Goal: Information Seeking & Learning: Learn about a topic

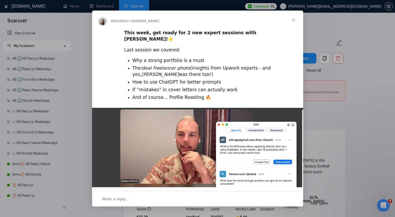
click at [295, 20] on span "Close" at bounding box center [293, 20] width 19 height 19
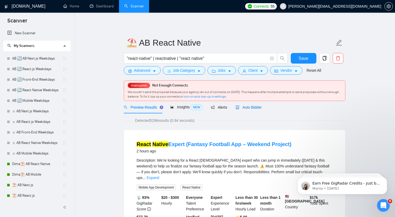
click at [257, 108] on span "Auto Bidder" at bounding box center [249, 107] width 26 height 4
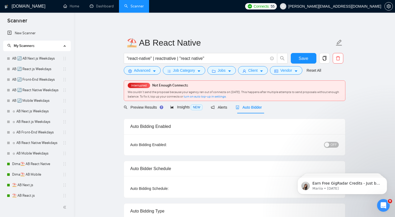
radio input "false"
radio input "true"
checkbox input "true"
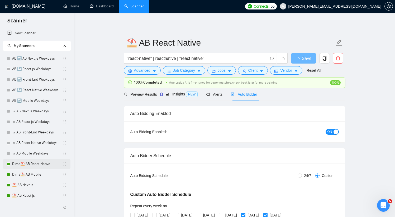
click at [34, 163] on link "Dima⛱️ AB React Native" at bounding box center [37, 164] width 50 height 11
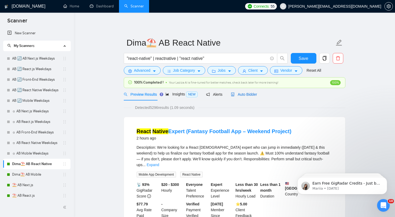
click at [250, 97] on div "Auto Bidder" at bounding box center [244, 95] width 26 height 6
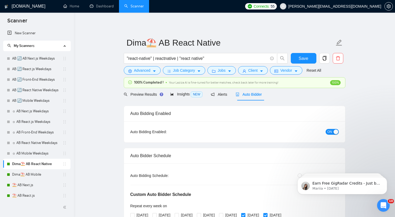
click at [332, 135] on div "ON" at bounding box center [303, 132] width 69 height 8
click at [331, 133] on span "ON" at bounding box center [330, 132] width 5 height 6
click at [295, 56] on button "Save" at bounding box center [304, 58] width 26 height 11
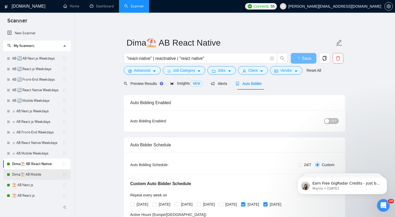
click at [39, 175] on link "Dima⛱️ AB Mobile" at bounding box center [37, 175] width 50 height 11
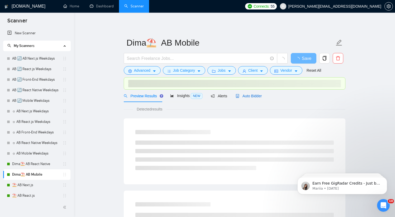
click at [256, 94] on span "Auto Bidder" at bounding box center [249, 96] width 26 height 4
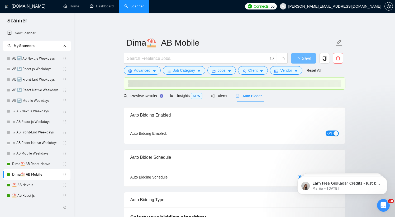
radio input "false"
radio input "true"
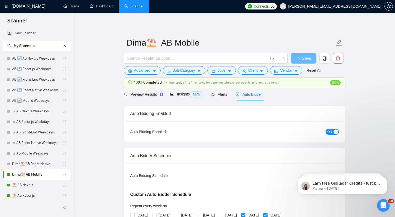
drag, startPoint x: 332, startPoint y: 131, endPoint x: 305, endPoint y: 70, distance: 67.2
click at [332, 131] on span "ON" at bounding box center [330, 132] width 5 height 6
click at [304, 58] on span "Save" at bounding box center [307, 58] width 10 height 7
click at [304, 59] on span "Save" at bounding box center [304, 58] width 10 height 7
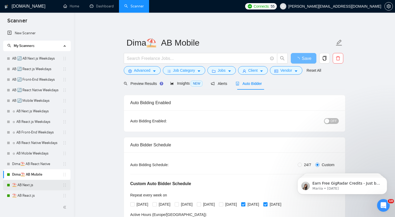
click at [30, 187] on link "⛱️ AB Next.js" at bounding box center [37, 185] width 50 height 11
click at [22, 186] on link "⛱️ AB Next.js" at bounding box center [37, 185] width 50 height 11
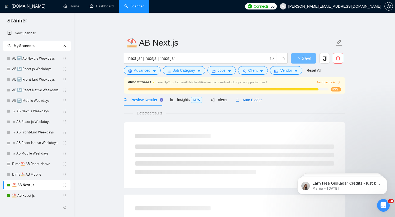
click at [256, 101] on span "Auto Bidder" at bounding box center [249, 100] width 26 height 4
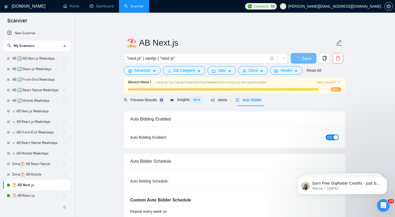
click at [331, 139] on span "ON" at bounding box center [330, 138] width 5 height 6
click at [308, 59] on span "Save" at bounding box center [307, 58] width 10 height 7
click at [304, 58] on span "Save" at bounding box center [307, 58] width 10 height 7
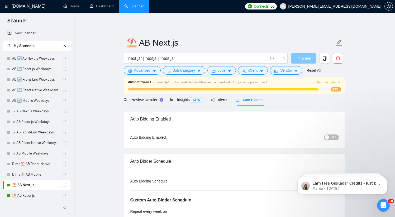
click at [304, 58] on span "Save" at bounding box center [307, 58] width 10 height 7
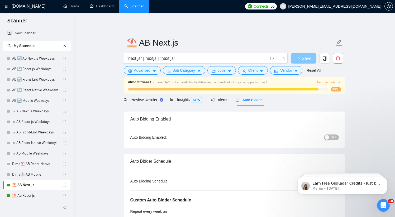
click at [304, 58] on span "Save" at bounding box center [307, 58] width 10 height 7
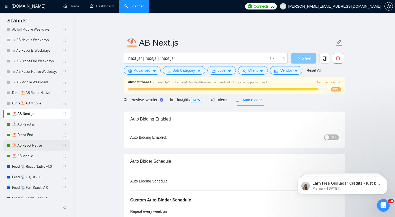
scroll to position [98, 0]
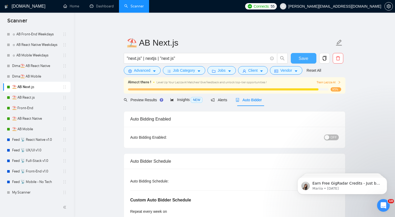
click at [308, 60] on span "Save" at bounding box center [304, 58] width 10 height 7
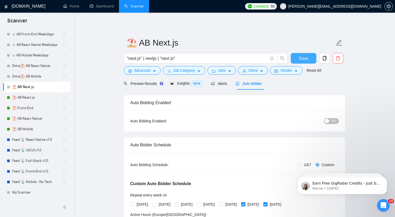
click at [307, 60] on span "Save" at bounding box center [304, 58] width 10 height 7
checkbox input "true"
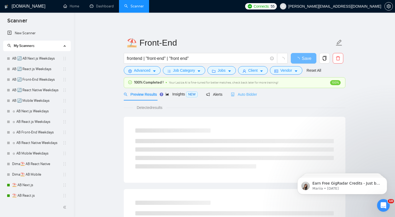
click at [254, 98] on div "Auto Bidder" at bounding box center [244, 94] width 26 height 12
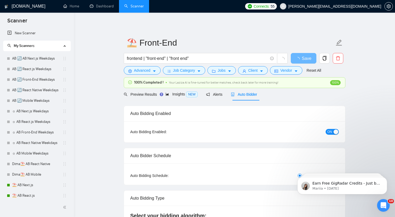
radio input "false"
radio input "true"
checkbox input "true"
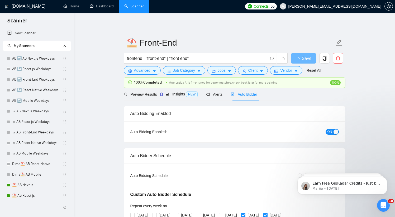
click at [328, 132] on span "ON" at bounding box center [330, 132] width 5 height 6
click at [307, 60] on span "Save" at bounding box center [307, 58] width 10 height 7
click at [307, 60] on span "Save" at bounding box center [304, 58] width 10 height 7
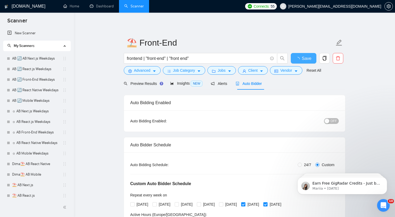
checkbox input "true"
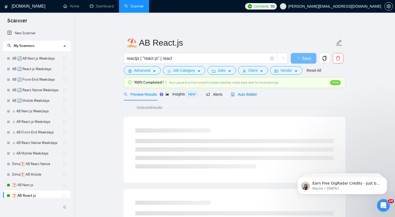
click at [249, 93] on span "Auto Bidder" at bounding box center [244, 94] width 26 height 4
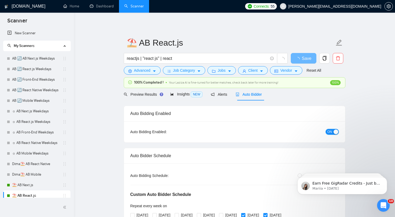
drag, startPoint x: 327, startPoint y: 133, endPoint x: 323, endPoint y: 125, distance: 8.6
click at [327, 133] on button "ON" at bounding box center [332, 132] width 13 height 6
click at [307, 60] on span "Save" at bounding box center [304, 58] width 10 height 7
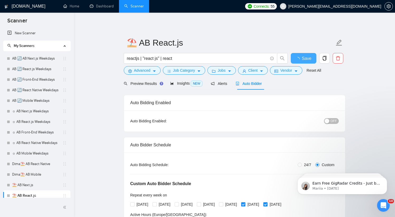
checkbox input "true"
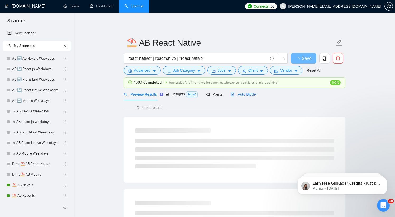
click at [246, 95] on span "Auto Bidder" at bounding box center [244, 94] width 26 height 4
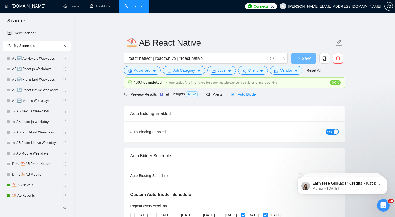
click at [330, 129] on span "ON" at bounding box center [330, 132] width 5 height 6
click at [307, 60] on span "Save" at bounding box center [304, 58] width 10 height 7
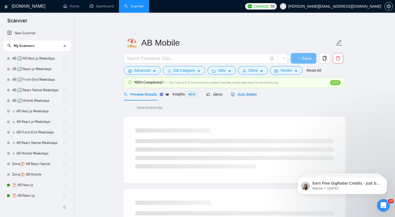
click at [234, 94] on icon "robot" at bounding box center [233, 95] width 4 height 4
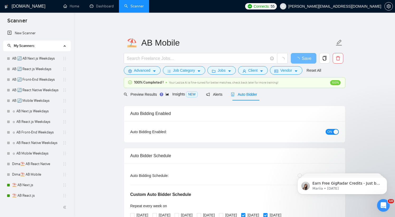
click at [327, 130] on button "ON" at bounding box center [332, 132] width 13 height 6
click at [307, 60] on span "Save" at bounding box center [304, 58] width 10 height 7
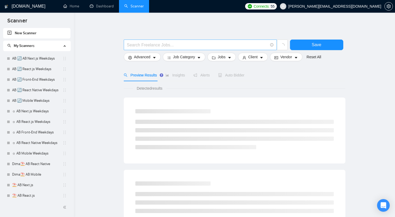
click at [169, 48] on span at bounding box center [200, 45] width 153 height 11
paste input "we would love to hear from you"
type input ""we would love to hear from you""
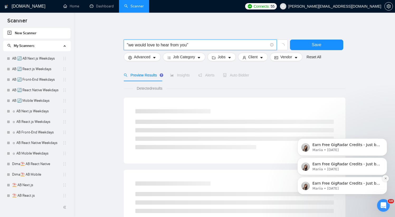
click at [385, 178] on icon "Dismiss notification" at bounding box center [385, 178] width 3 height 3
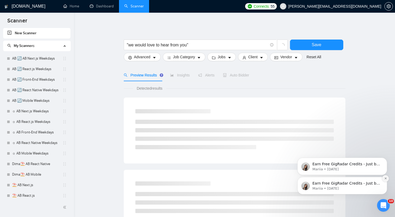
click at [385, 180] on button "Dismiss notification" at bounding box center [385, 178] width 7 height 7
click at [386, 181] on button "Dismiss notification" at bounding box center [385, 178] width 7 height 7
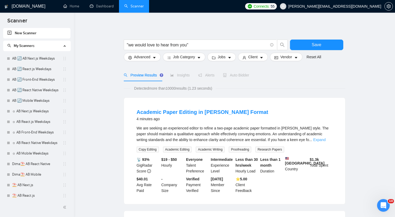
click at [326, 141] on link "Expand" at bounding box center [319, 140] width 12 height 4
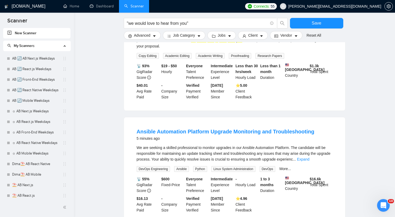
scroll to position [107, 0]
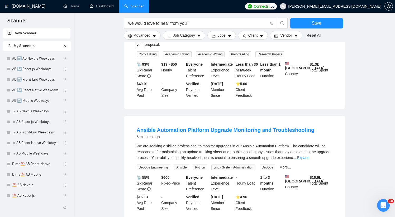
click at [331, 158] on div "We are seeking a skilled professional to monitor upgrades in our Ansible Automa…" at bounding box center [235, 151] width 196 height 17
click at [309, 159] on link "Expand" at bounding box center [303, 158] width 12 height 4
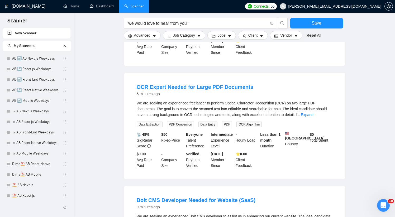
scroll to position [292, 0]
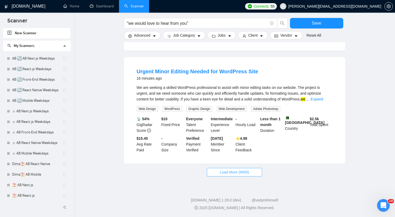
click at [228, 175] on span "Load More (9995)" at bounding box center [234, 173] width 29 height 6
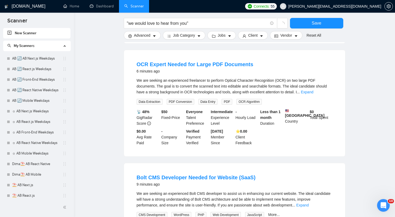
scroll to position [300, 0]
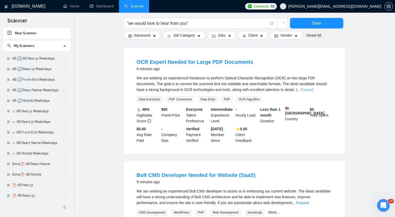
click at [313, 92] on link "Expand" at bounding box center [307, 90] width 12 height 4
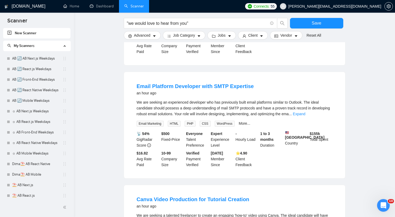
scroll to position [955, 0]
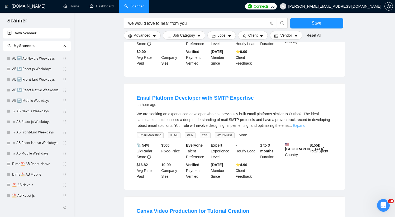
click at [306, 128] on link "Expand" at bounding box center [299, 126] width 12 height 4
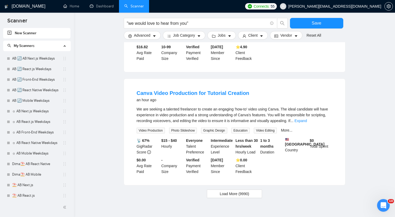
scroll to position [1141, 0]
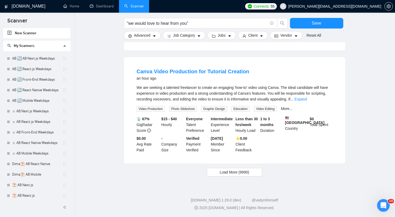
click at [294, 97] on span "..." at bounding box center [291, 99] width 3 height 4
click at [319, 94] on div "We are seeking a talented freelancer to create an engaging 'how-to' video using…" at bounding box center [235, 93] width 196 height 17
click at [307, 97] on link "Expand" at bounding box center [301, 99] width 12 height 4
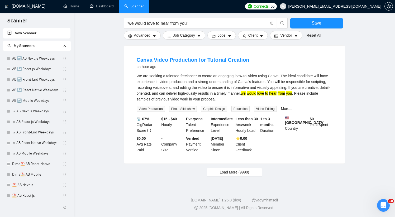
click at [283, 70] on div "Canva Video Production for Tutorial Creation an hour ago" at bounding box center [235, 63] width 196 height 14
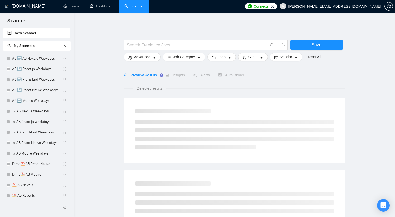
click at [149, 49] on span at bounding box center [200, 45] width 153 height 11
paste input "Digital Innovations"
type input ""Digital Innovations""
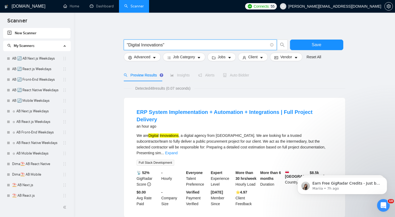
click at [324, 136] on div "We are Digital Innovations , a digital agency from [GEOGRAPHIC_DATA]. We are lo…" at bounding box center [235, 144] width 196 height 23
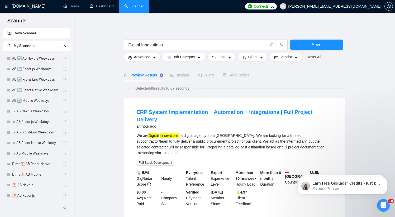
click at [178, 151] on link "Expand" at bounding box center [171, 153] width 12 height 4
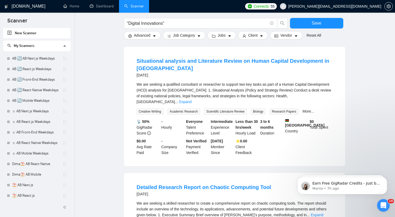
scroll to position [344, 0]
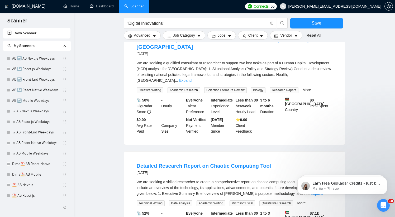
click at [192, 78] on link "Expand" at bounding box center [185, 80] width 12 height 4
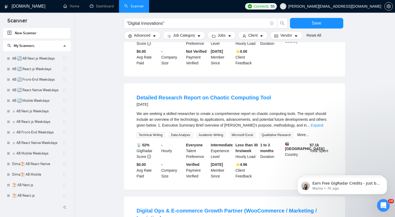
scroll to position [480, 0]
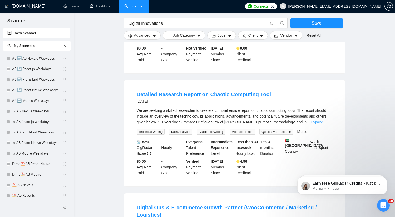
click at [323, 120] on link "Expand" at bounding box center [317, 122] width 12 height 4
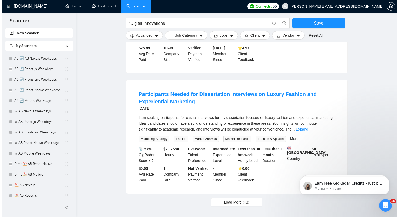
scroll to position [990, 0]
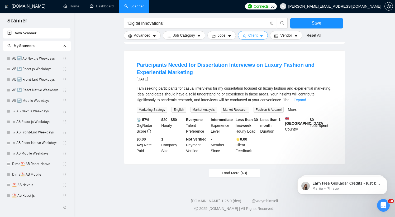
click at [252, 35] on span "Client" at bounding box center [253, 35] width 10 height 6
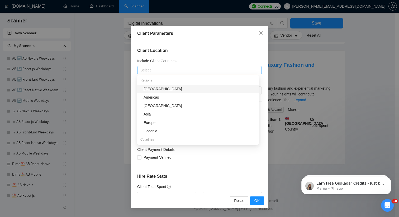
click at [165, 72] on div at bounding box center [197, 70] width 117 height 6
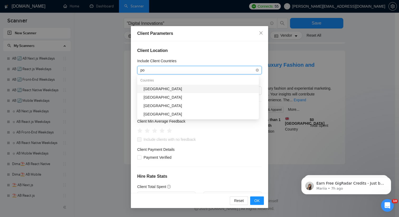
type input "pol"
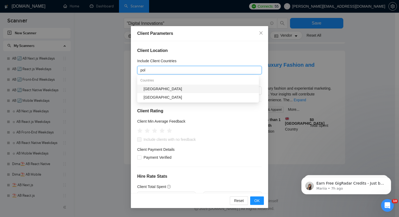
click at [160, 86] on div "[GEOGRAPHIC_DATA]" at bounding box center [200, 89] width 112 height 6
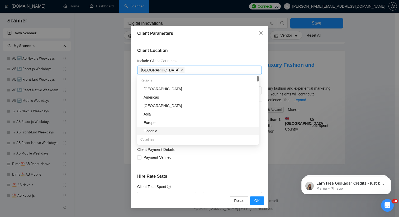
click at [257, 207] on div "Reset OK" at bounding box center [199, 200] width 137 height 15
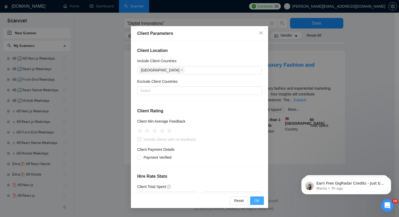
drag, startPoint x: 257, startPoint y: 205, endPoint x: 261, endPoint y: 192, distance: 12.9
click at [257, 204] on button "OK" at bounding box center [257, 201] width 14 height 8
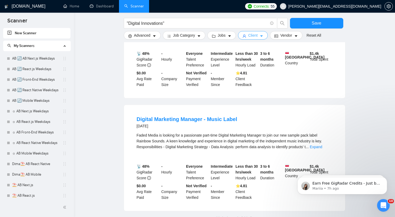
scroll to position [240, 0]
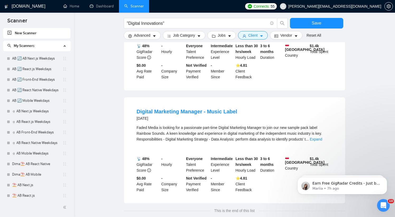
click at [333, 124] on li "Digital Marketing Manager - Music Label [DATE] Faded Media is looking for a pas…" at bounding box center [234, 150] width 209 height 93
click at [322, 137] on link "Expand" at bounding box center [316, 139] width 12 height 4
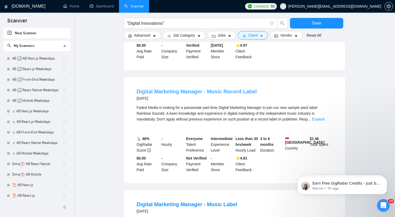
scroll to position [106, 0]
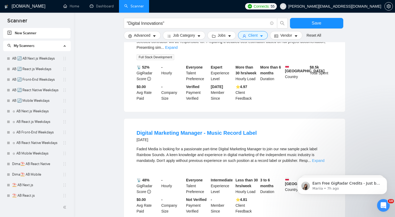
click at [325, 159] on link "Expand" at bounding box center [318, 161] width 12 height 4
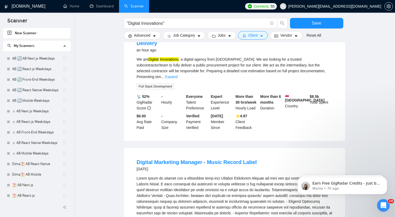
scroll to position [78, 0]
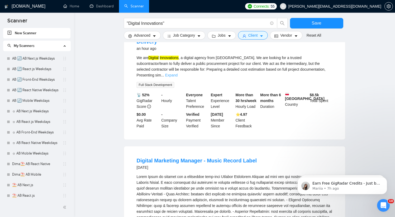
click at [178, 73] on link "Expand" at bounding box center [171, 75] width 12 height 4
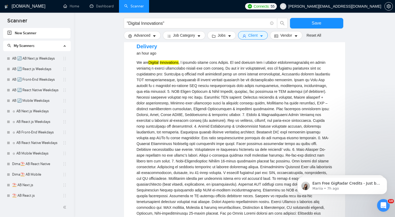
scroll to position [49, 0]
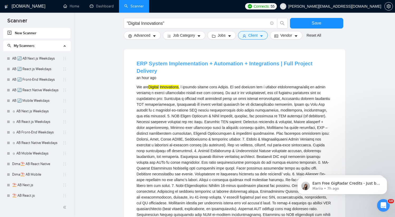
click at [165, 64] on link "ERP System Implementation + Automation + Integrations | Full Project Delivery" at bounding box center [225, 67] width 176 height 13
